Goal: Navigation & Orientation: Find specific page/section

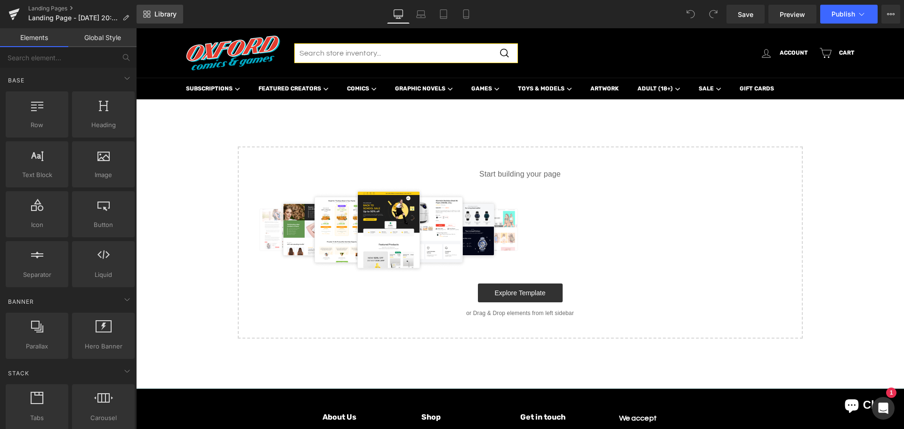
click at [168, 13] on span "Library" at bounding box center [165, 14] width 22 height 8
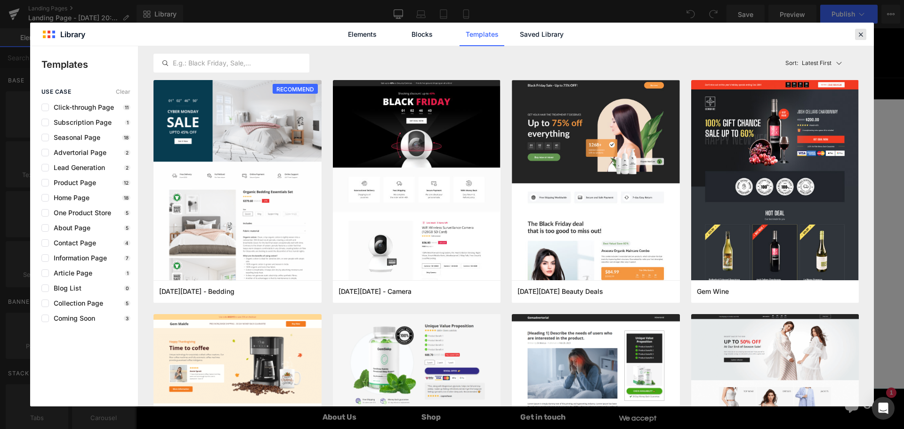
click at [862, 35] on icon at bounding box center [860, 34] width 8 height 8
